Goal: Information Seeking & Learning: Understand process/instructions

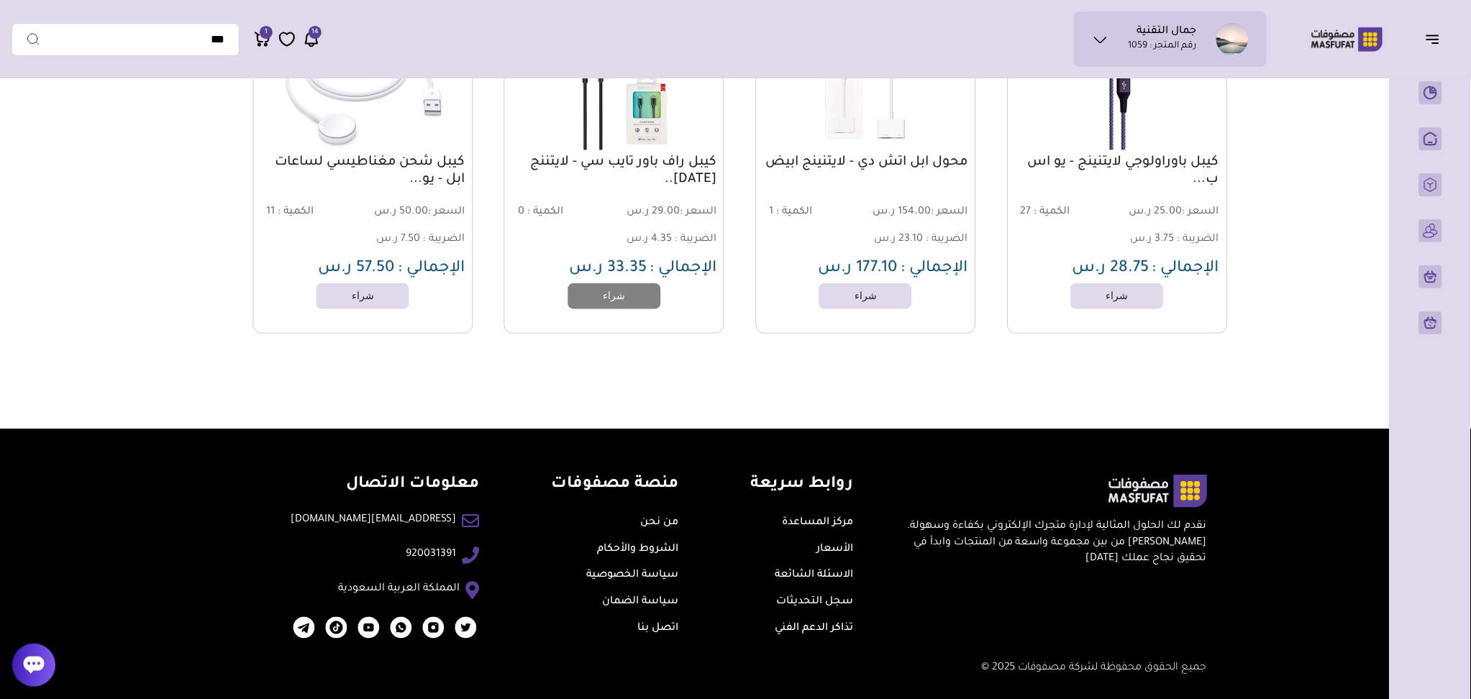
scroll to position [2044, 0]
click at [638, 548] on link "الشروط والأحكام" at bounding box center [638, 551] width 81 height 12
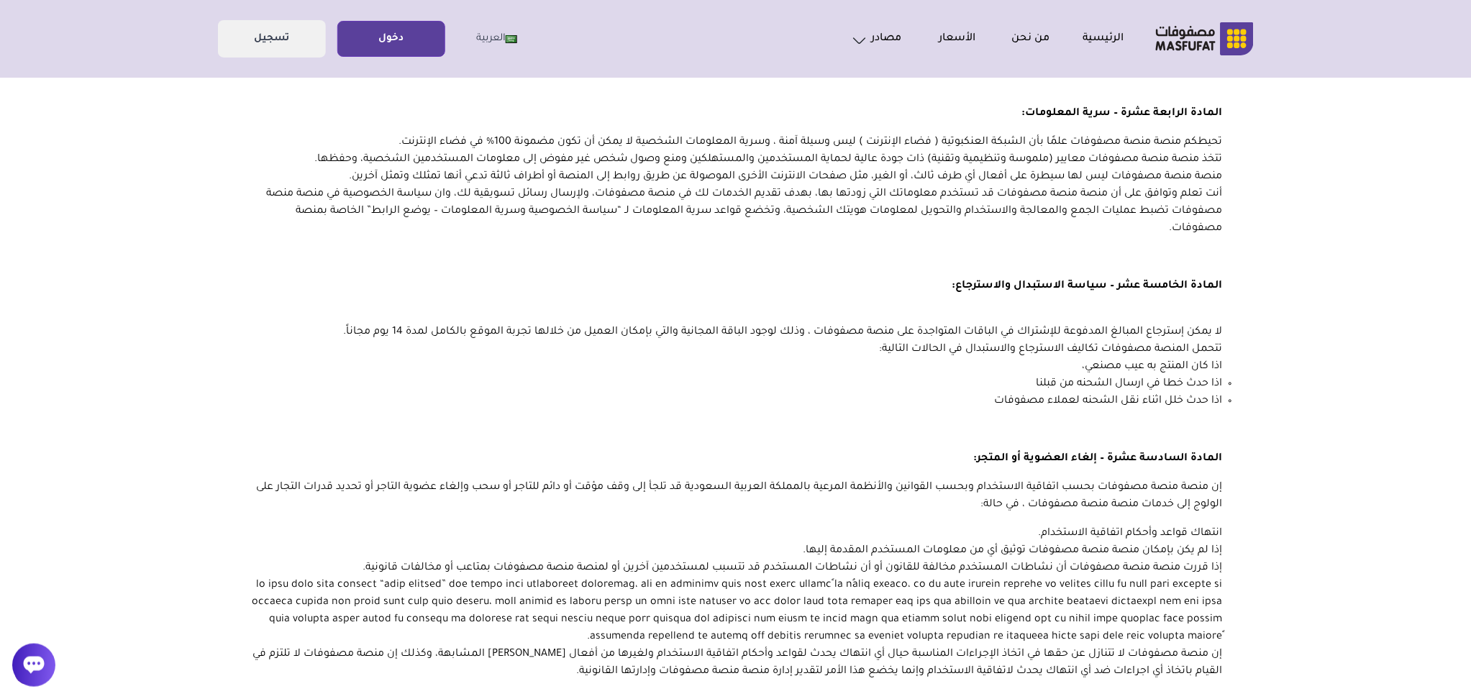
scroll to position [3280, 0]
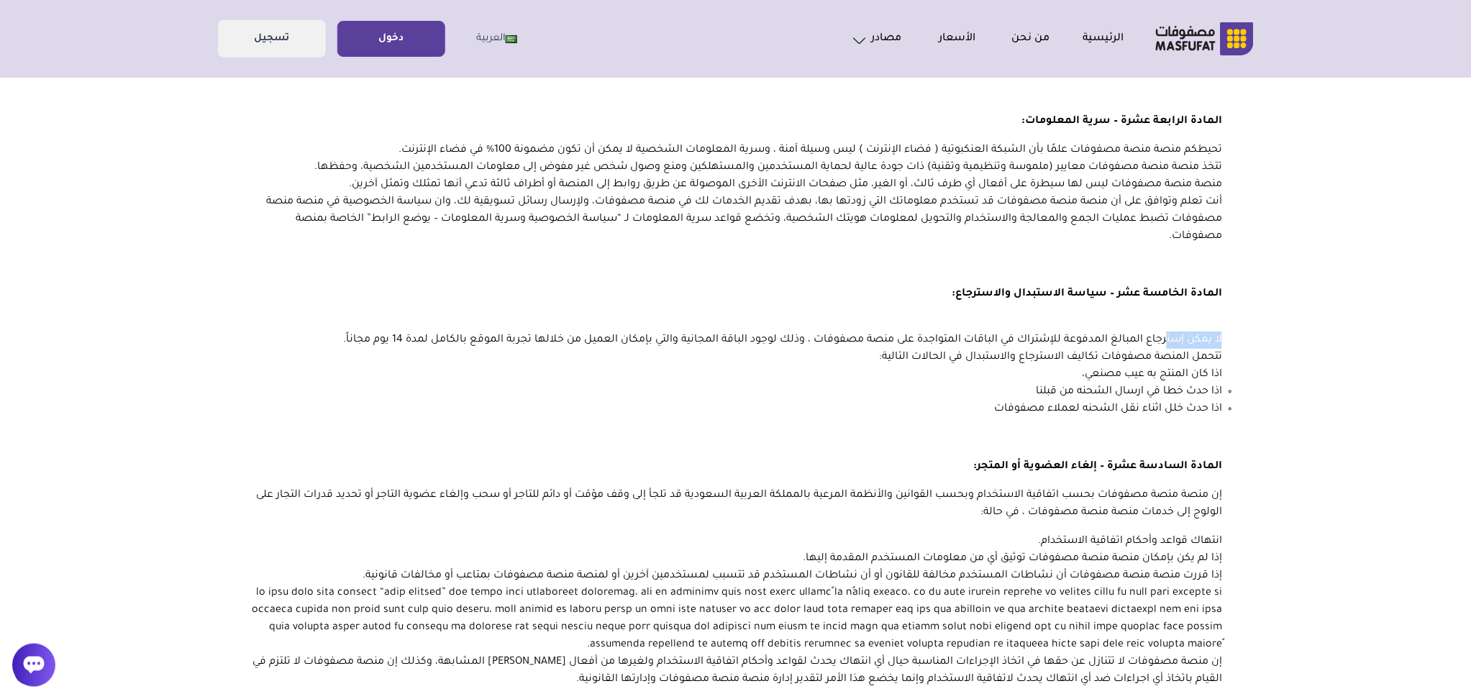
drag, startPoint x: 1228, startPoint y: 384, endPoint x: 1166, endPoint y: 382, distance: 61.9
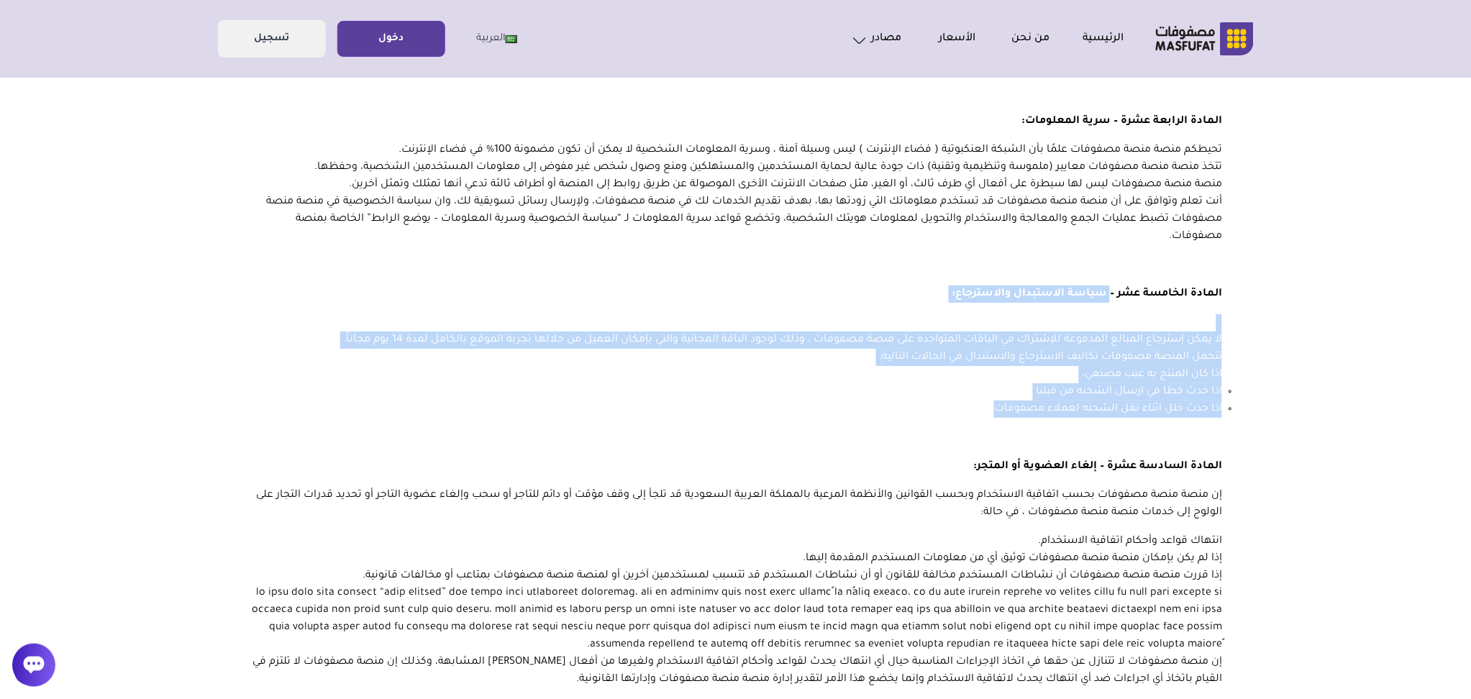
drag, startPoint x: 1111, startPoint y: 337, endPoint x: 332, endPoint y: 463, distance: 789.3
copy div "سياسة الاستبدال والاسترجاع : لا يمكن إسترجاع المبالغ المدفوعة للإشتراك في الباق…"
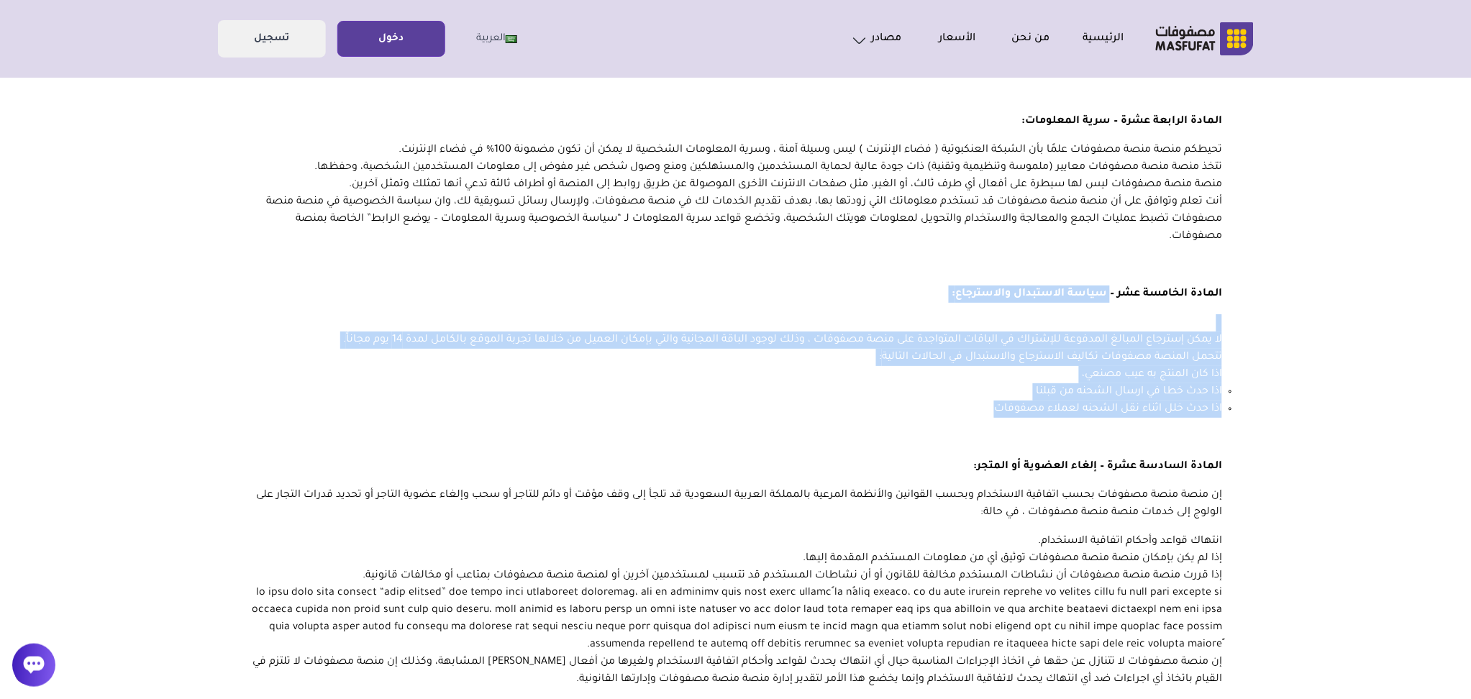
copy div "سياسة الاستبدال والاسترجاع : لا يمكن إسترجاع المبالغ المدفوعة للإشتراك في الباق…"
